Goal: Information Seeking & Learning: Learn about a topic

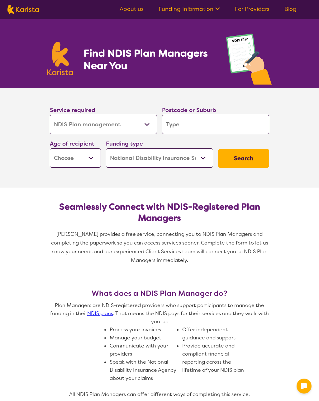
select select "NDIS Plan management"
select select "NDIS"
select select "NDIS Plan management"
select select "NDIS"
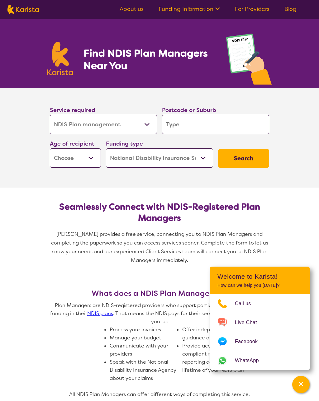
click at [150, 126] on select "Allied Health Assistant Assessment ([MEDICAL_DATA] or [MEDICAL_DATA]) Behaviour…" at bounding box center [103, 124] width 107 height 19
click at [218, 121] on input "search" at bounding box center [215, 124] width 107 height 19
type input "2"
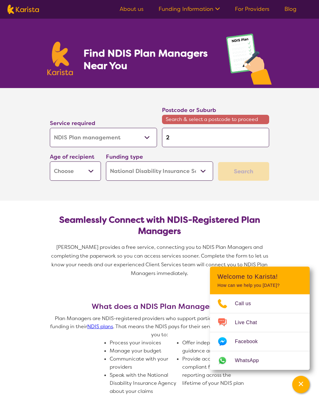
type input "23"
type input "232"
type input "2324"
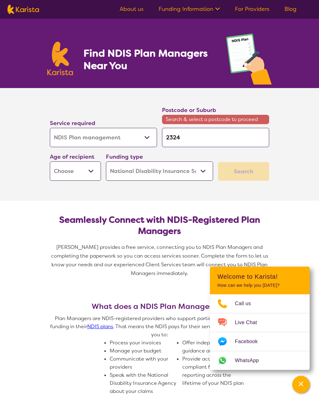
type input "2324"
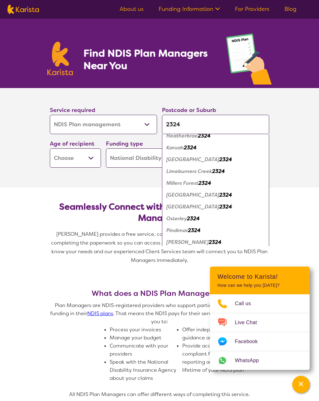
scroll to position [91, 0]
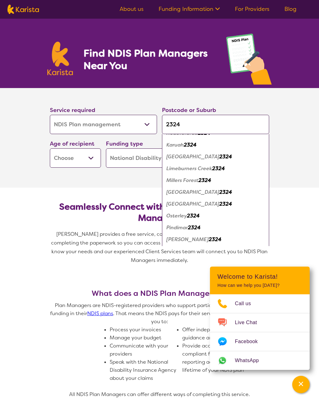
type input "2324"
click at [194, 241] on em "[PERSON_NAME]" at bounding box center [187, 239] width 42 height 7
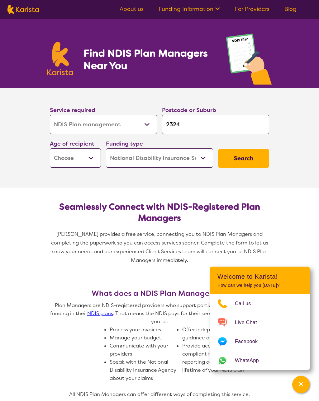
click at [91, 158] on select "Early Childhood - 0 to 9 Child - 10 to 11 Adolescent - 12 to 17 Adult - 18 to 6…" at bounding box center [75, 157] width 51 height 19
select select "AD"
click at [199, 157] on select "Home Care Package (HCP) National Disability Insurance Scheme (NDIS) I don't know" at bounding box center [159, 157] width 107 height 19
click at [245, 161] on button "Search" at bounding box center [243, 158] width 51 height 19
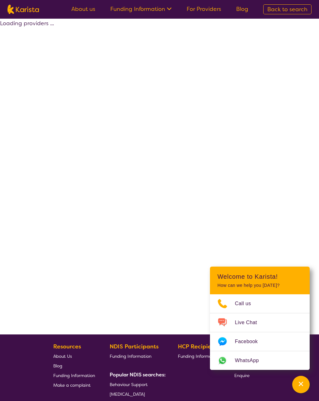
select select "by_score"
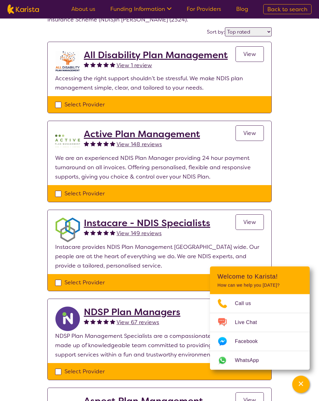
scroll to position [45, 0]
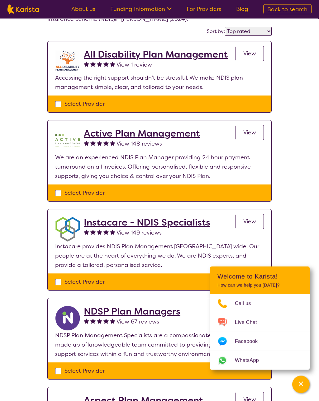
click at [139, 136] on h2 "Active Plan Management" at bounding box center [142, 133] width 116 height 11
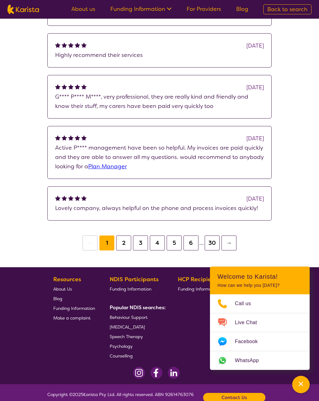
scroll to position [506, 0]
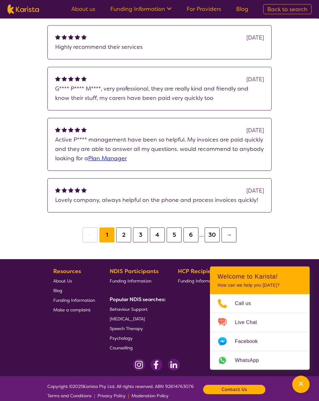
click at [125, 235] on button "2" at bounding box center [123, 235] width 15 height 15
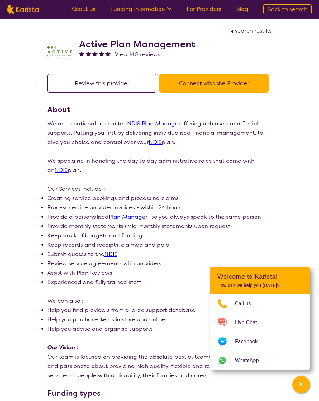
scroll to position [516, 0]
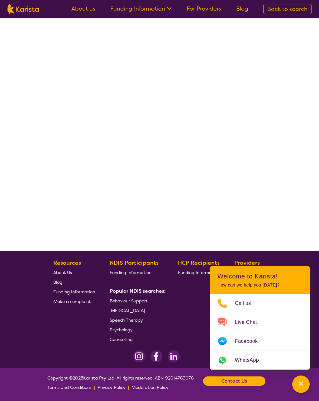
scroll to position [56, 0]
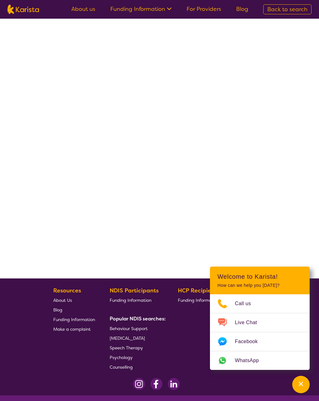
select select "by_score"
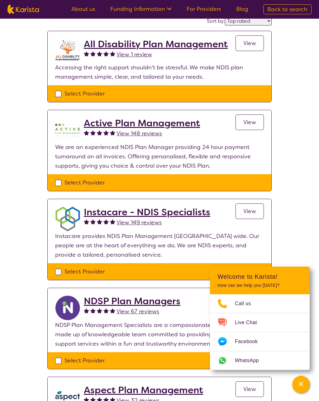
click at [251, 122] on span "View" at bounding box center [249, 122] width 13 height 7
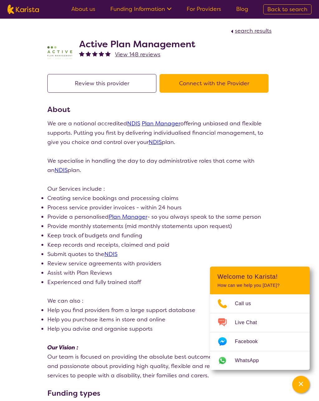
scroll to position [56, 0]
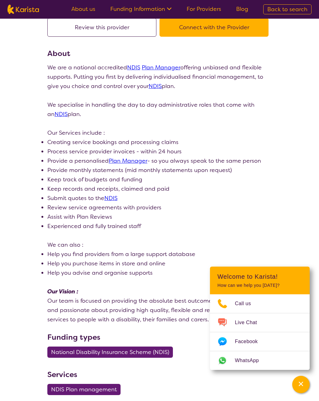
select select "by_score"
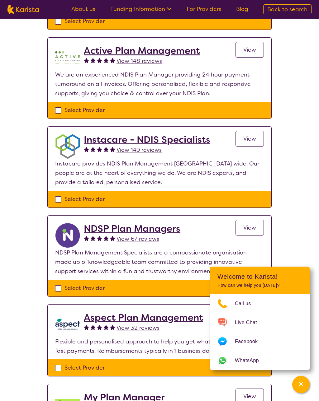
scroll to position [131, 0]
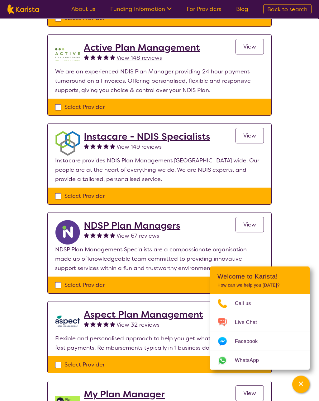
click at [165, 137] on h2 "Instacare - NDIS Specialists" at bounding box center [147, 136] width 126 height 11
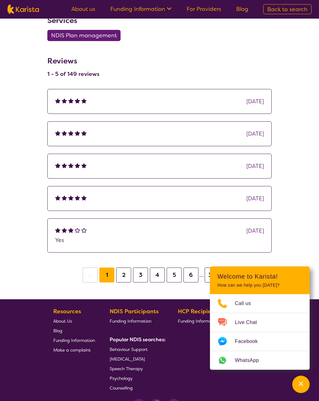
scroll to position [394, 0]
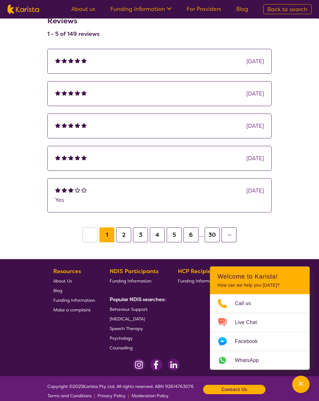
click at [125, 229] on button "2" at bounding box center [123, 235] width 15 height 15
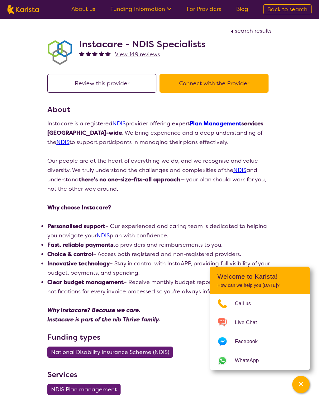
click at [250, 30] on span "search results" at bounding box center [253, 30] width 37 height 7
select select "by_score"
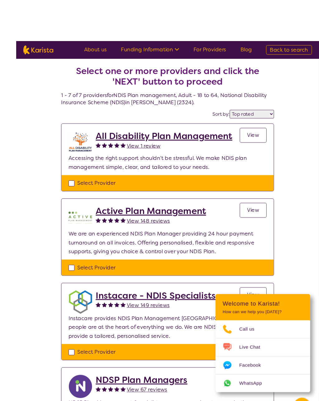
scroll to position [0, 0]
